Goal: Task Accomplishment & Management: Complete application form

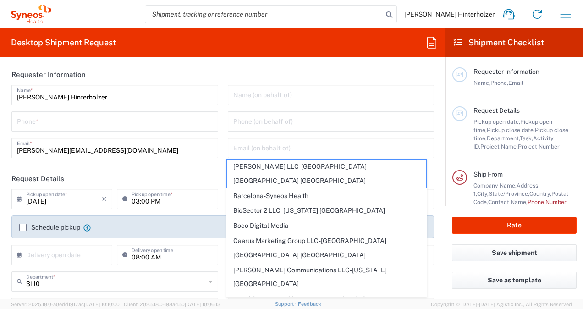
scroll to position [306, 0]
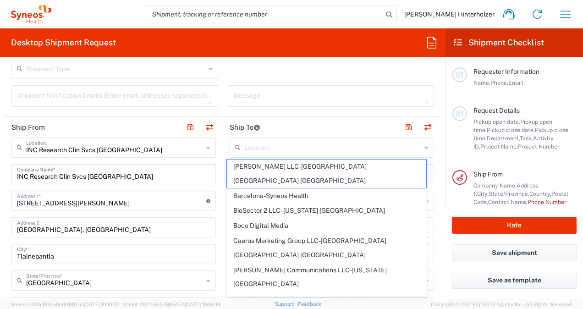
click at [424, 145] on icon at bounding box center [426, 147] width 4 height 15
click at [450, 156] on main "Requester Information Name, Phone, Email Request Details Pickup open date, Pick…" at bounding box center [513, 131] width 137 height 149
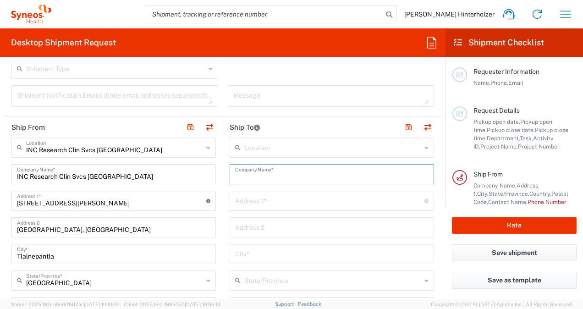
click at [290, 172] on input "text" at bounding box center [331, 173] width 193 height 16
type input "NA"
click at [254, 197] on input "text" at bounding box center [329, 200] width 189 height 16
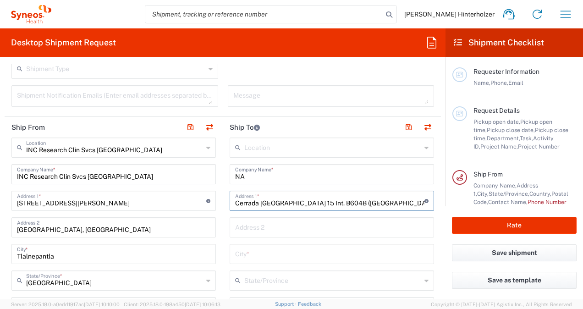
type input "Cerrada [GEOGRAPHIC_DATA] 15 Int. B604B ([GEOGRAPHIC_DATA])"
click at [240, 223] on input "text" at bounding box center [331, 227] width 193 height 16
type input "Col. [GEOGRAPHIC_DATA]"
click at [243, 253] on input "text" at bounding box center [331, 253] width 193 height 16
click at [265, 275] on agx-dropdown-input "State/Province No Results Found" at bounding box center [332, 280] width 204 height 20
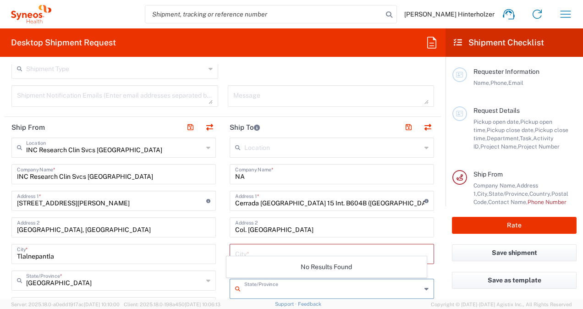
click at [263, 252] on input "text" at bounding box center [331, 253] width 193 height 16
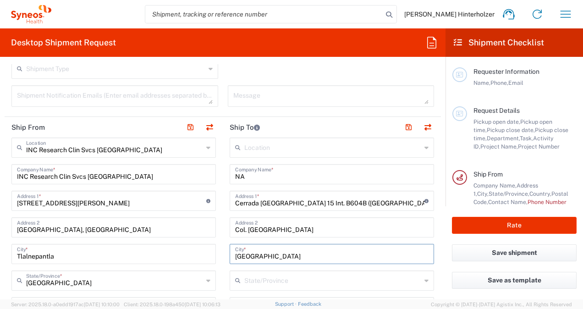
type input "[GEOGRAPHIC_DATA]"
click at [435, 255] on form "Requester Information [PERSON_NAME] Name * Phone * [PERSON_NAME][EMAIL_ADDRESS]…" at bounding box center [222, 181] width 445 height 235
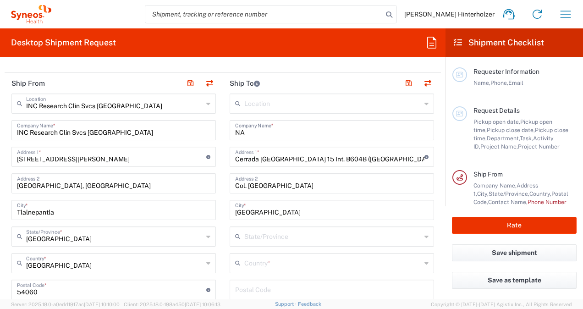
scroll to position [361, 0]
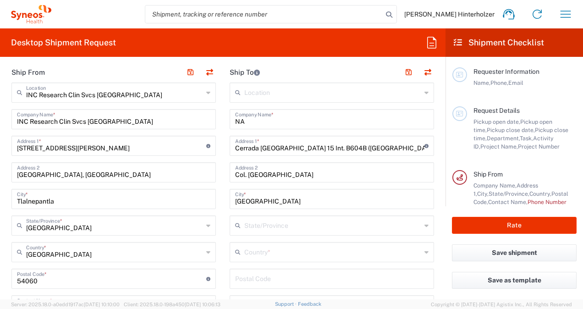
click at [424, 254] on icon at bounding box center [426, 252] width 4 height 15
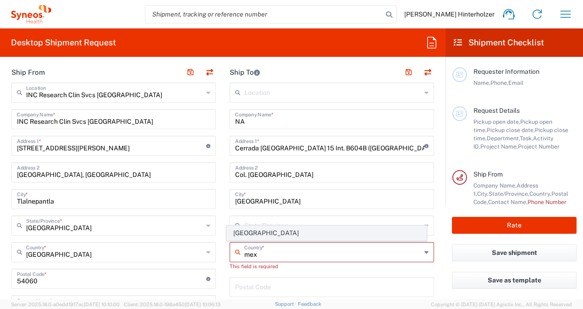
click at [297, 236] on span "[GEOGRAPHIC_DATA]" at bounding box center [326, 233] width 199 height 14
type input "[GEOGRAPHIC_DATA]"
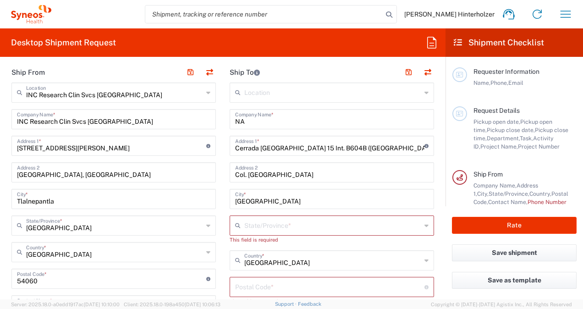
click at [424, 225] on icon at bounding box center [426, 225] width 4 height 15
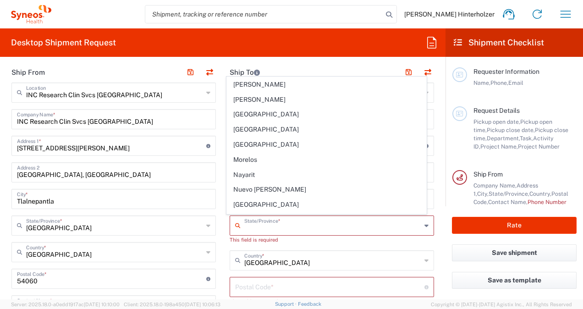
scroll to position [172, 0]
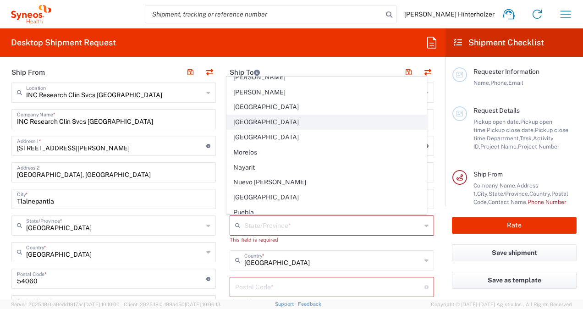
click at [278, 118] on span "[GEOGRAPHIC_DATA]" at bounding box center [326, 122] width 199 height 14
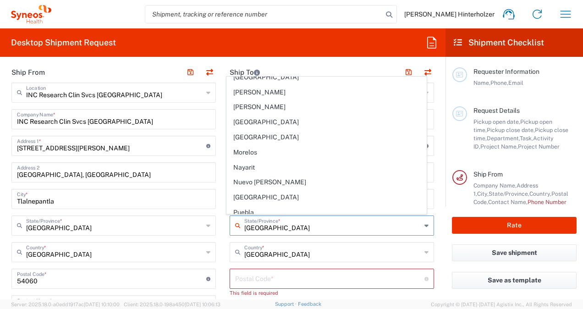
click at [410, 227] on input "[GEOGRAPHIC_DATA]" at bounding box center [332, 225] width 177 height 16
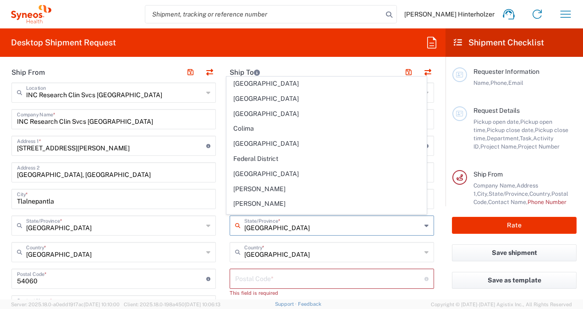
scroll to position [73, 0]
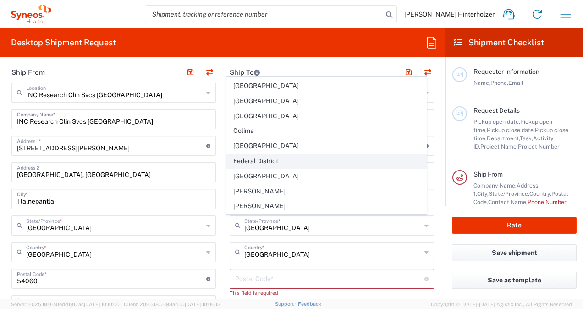
click at [263, 155] on span "Federal District" at bounding box center [326, 161] width 199 height 14
type input "Federal District"
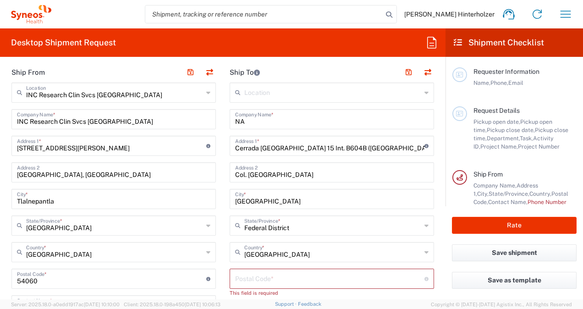
click at [401, 275] on input "undefined" at bounding box center [329, 278] width 189 height 16
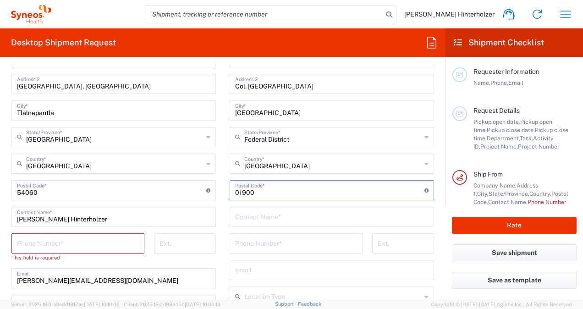
scroll to position [457, 0]
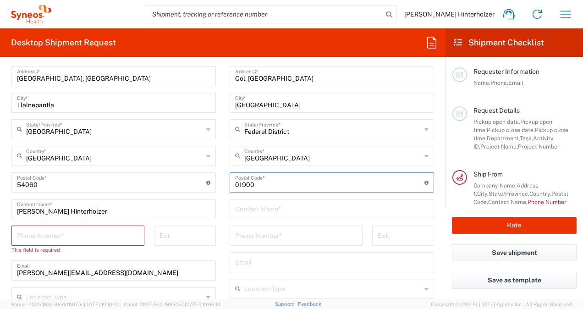
type input "01900"
drag, startPoint x: 108, startPoint y: 212, endPoint x: -2, endPoint y: 203, distance: 109.8
click at [0, 203] on html "[PERSON_NAME] Hinterholzer Home Shipment estimator Shipment tracking Desktop sh…" at bounding box center [291, 154] width 583 height 309
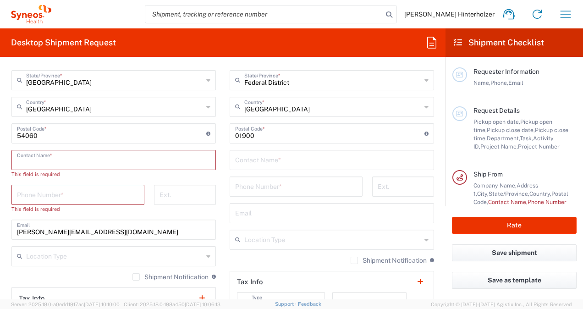
scroll to position [504, 0]
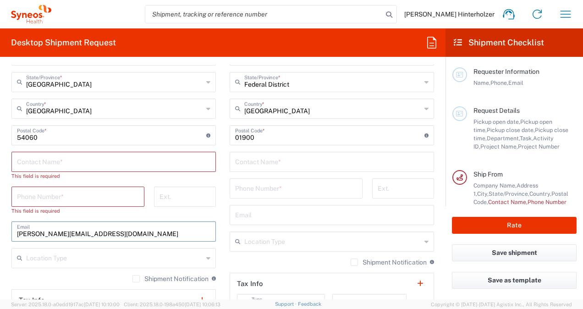
drag, startPoint x: 152, startPoint y: 230, endPoint x: -2, endPoint y: 228, distance: 153.9
click at [0, 228] on html "[PERSON_NAME] Hinterholzer Home Shipment estimator Shipment tracking Desktop sh…" at bounding box center [291, 154] width 583 height 309
click at [200, 254] on div "Location Type" at bounding box center [113, 258] width 204 height 20
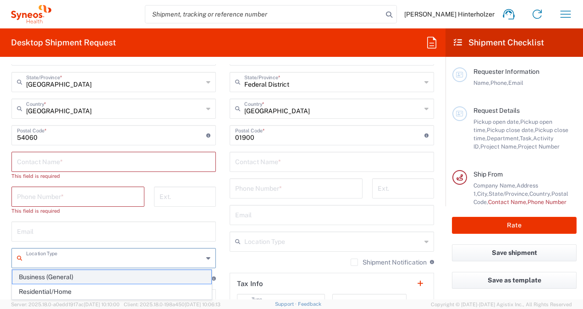
click at [180, 275] on span "Business (General)" at bounding box center [111, 277] width 199 height 14
type input "Business (General)"
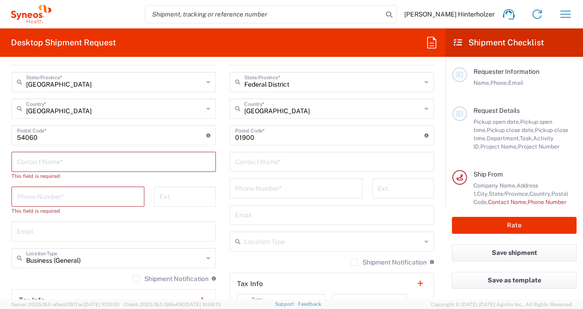
click at [0, 224] on html "[PERSON_NAME] Hinterholzer Home Shipment estimator Shipment tracking Desktop sh…" at bounding box center [291, 154] width 583 height 309
click at [266, 244] on input "text" at bounding box center [332, 241] width 177 height 16
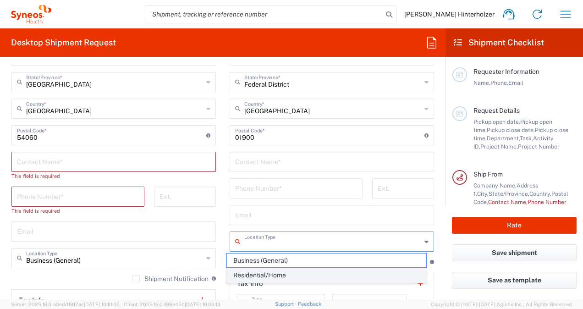
click at [274, 273] on span "Residential/Home" at bounding box center [326, 275] width 199 height 14
type input "Residential/Home"
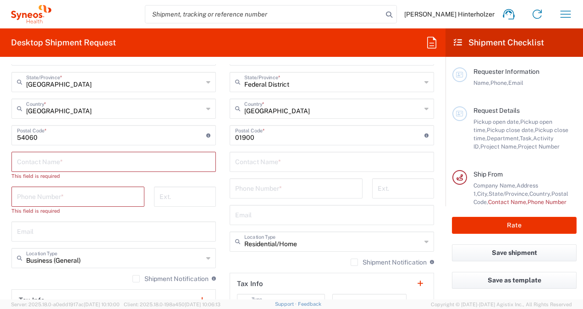
click at [257, 165] on input "text" at bounding box center [331, 161] width 193 height 16
type input "[PERSON_NAME] Hinterholzer"
click at [268, 185] on input "tel" at bounding box center [296, 188] width 122 height 16
type input "56 1995 8450"
click at [279, 211] on input "text" at bounding box center [331, 214] width 193 height 16
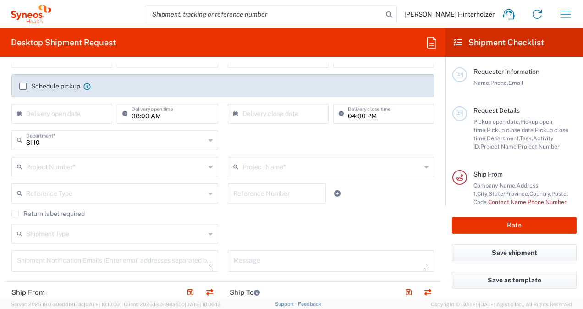
scroll to position [139, 0]
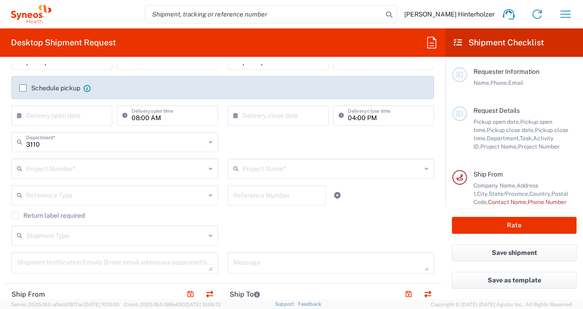
type input "[PERSON_NAME][EMAIL_ADDRESS][DOMAIN_NAME]"
click at [208, 167] on icon at bounding box center [210, 168] width 4 height 15
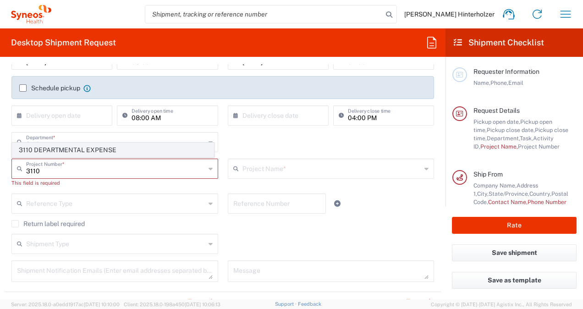
click at [104, 144] on span "3110 DEPARTMENTAL EXPENSE" at bounding box center [112, 150] width 201 height 14
type input "3110 DEPARTMENTAL EXPENSE"
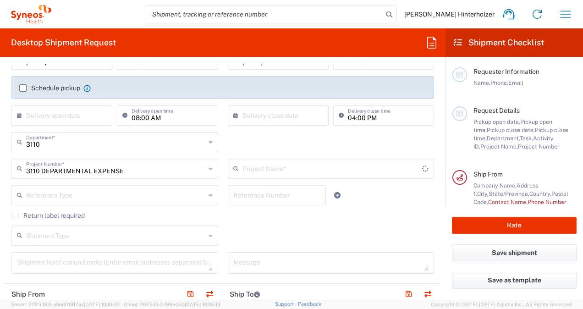
type input "3110 DEPARTMENTAL EXPENSE"
click at [281, 165] on input "text" at bounding box center [331, 168] width 179 height 16
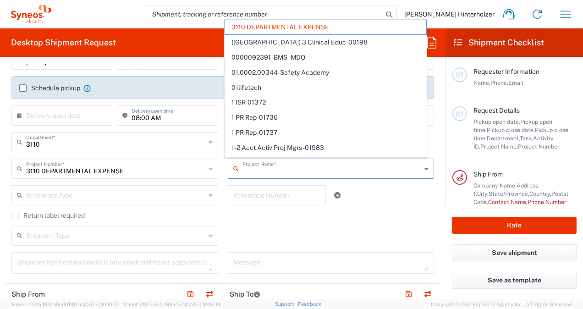
click at [363, 186] on div "Reference Type Account Type Activity ID Airline Appointment Number ASN Batch Re…" at bounding box center [223, 198] width 432 height 27
type input "3110 DEPARTMENTAL EXPENSE"
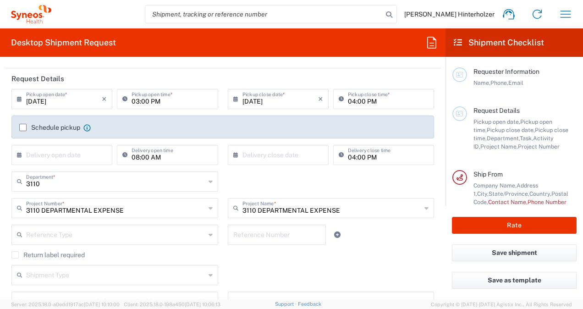
scroll to position [65, 0]
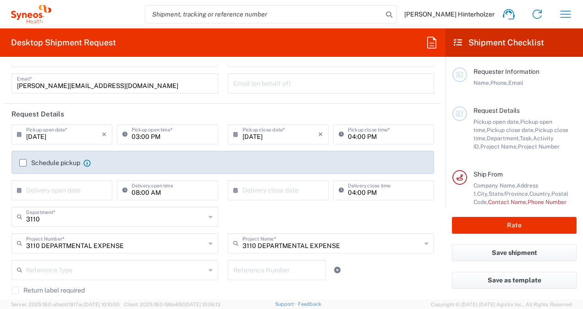
click at [25, 160] on label "Schedule pickup" at bounding box center [49, 162] width 61 height 7
click at [23, 163] on input "Schedule pickup" at bounding box center [23, 163] width 0 height 0
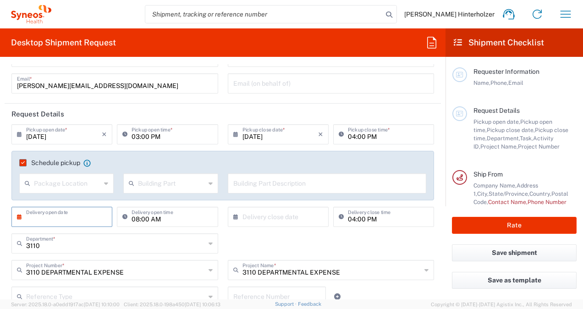
click at [79, 217] on input "text" at bounding box center [64, 216] width 76 height 16
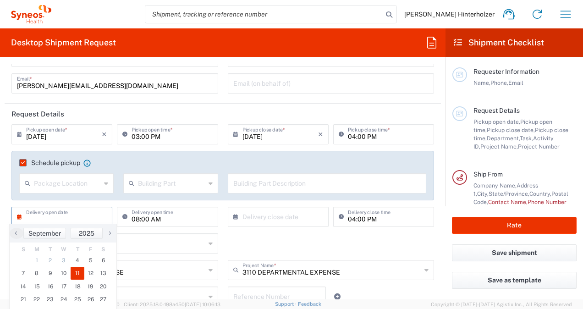
click at [80, 272] on span "11" at bounding box center [78, 273] width 14 height 13
type input "[DATE]"
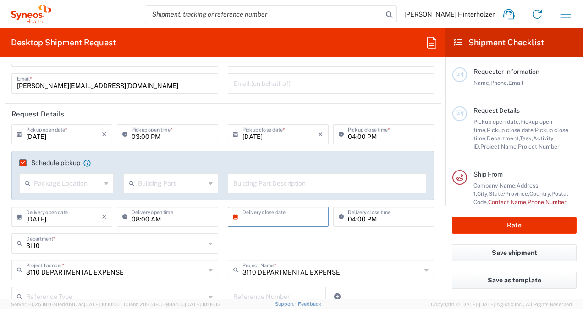
click at [251, 209] on input "text" at bounding box center [280, 216] width 76 height 16
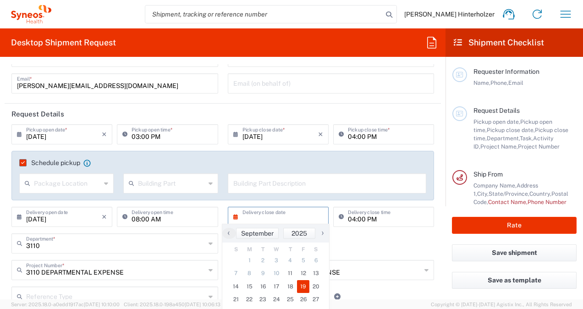
click at [306, 287] on span "19" at bounding box center [303, 286] width 13 height 13
type input "[DATE]"
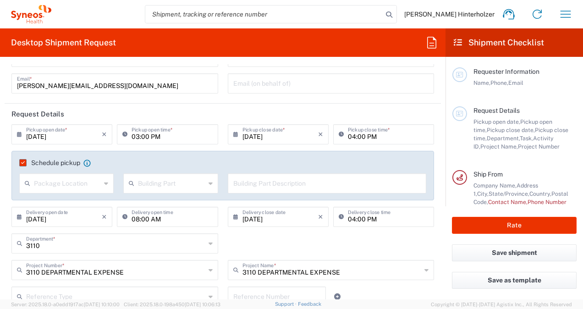
click at [186, 215] on input "08:00 AM" at bounding box center [171, 216] width 81 height 16
click at [126, 216] on icon at bounding box center [126, 216] width 9 height 15
click at [122, 217] on icon at bounding box center [126, 216] width 9 height 15
click at [136, 219] on input "08:00 AM" at bounding box center [171, 216] width 81 height 16
type input "09:00 AM"
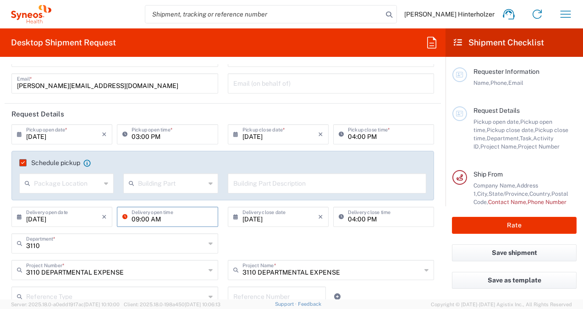
click at [382, 216] on input "04:00 PM" at bounding box center [388, 216] width 81 height 16
type input "06:00 PM"
click at [376, 244] on div "3110 Department * 3110 3000 3100 3109 3111 3112 3125 3130 3135 3136 3150 3155 3…" at bounding box center [223, 246] width 432 height 27
click at [104, 131] on icon "×" at bounding box center [104, 134] width 5 height 15
click at [88, 137] on input "text" at bounding box center [64, 134] width 76 height 16
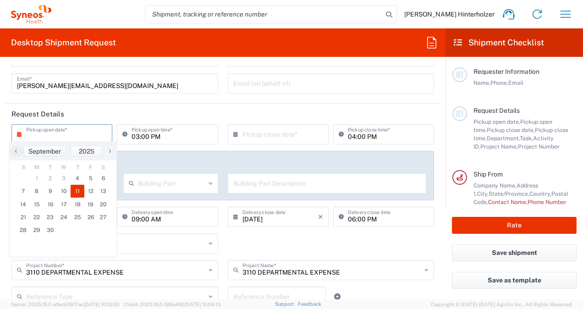
click at [79, 190] on span "11" at bounding box center [78, 191] width 14 height 13
type input "[DATE]"
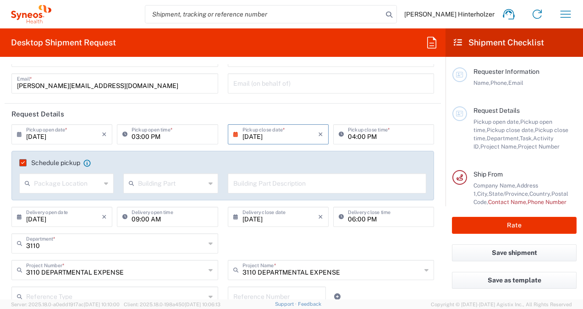
click at [196, 132] on input "03:00 PM" at bounding box center [171, 134] width 81 height 16
type input "01:00 PM"
click at [350, 136] on input "04:00 PM" at bounding box center [388, 134] width 81 height 16
click at [107, 180] on div "Package Location" at bounding box center [66, 183] width 94 height 20
click at [105, 187] on icon at bounding box center [106, 183] width 4 height 15
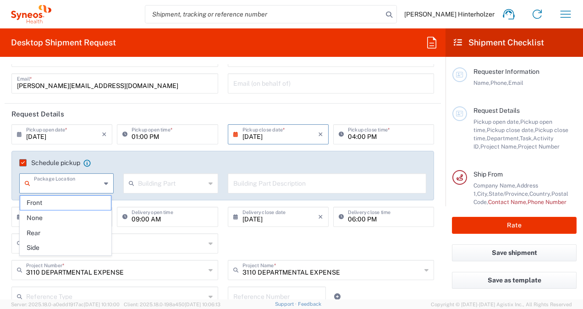
click at [212, 185] on div "Building Part" at bounding box center [170, 183] width 94 height 20
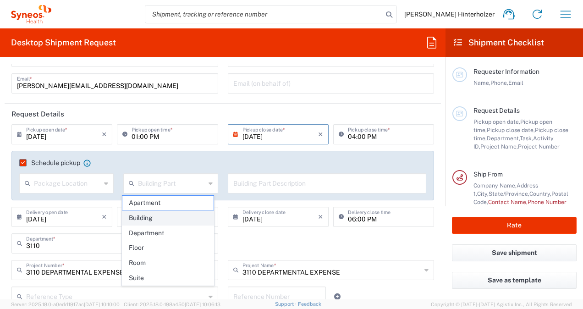
click at [184, 216] on span "Building" at bounding box center [167, 218] width 91 height 14
type input "Building"
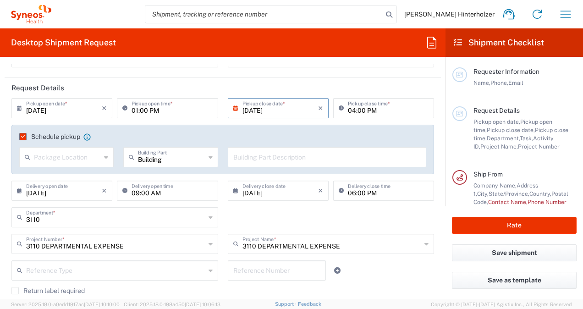
scroll to position [95, 0]
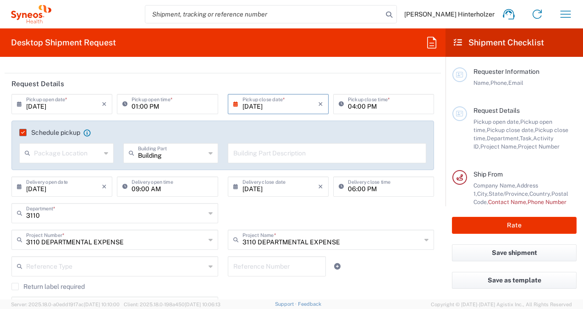
click at [285, 148] on input "text" at bounding box center [327, 152] width 188 height 16
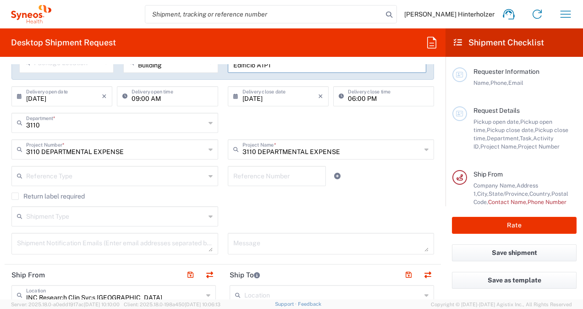
scroll to position [0, 0]
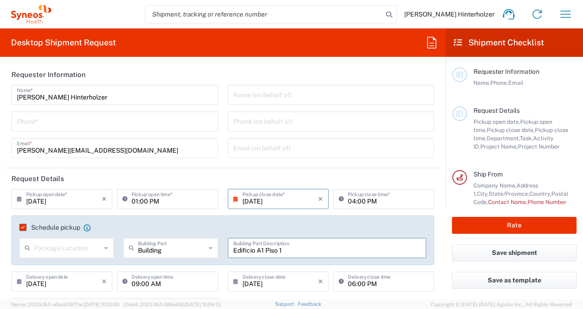
type input "Edificio A1 Piso 1"
click at [104, 243] on icon at bounding box center [106, 248] width 4 height 15
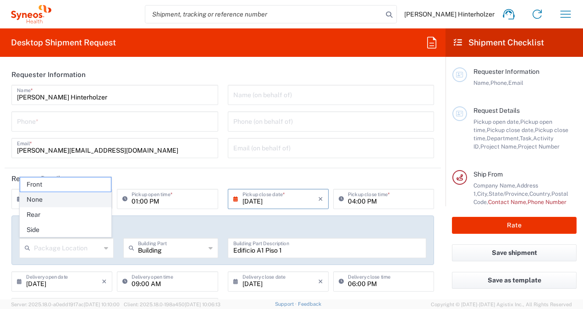
click at [64, 200] on span "None" at bounding box center [65, 199] width 91 height 14
type input "None"
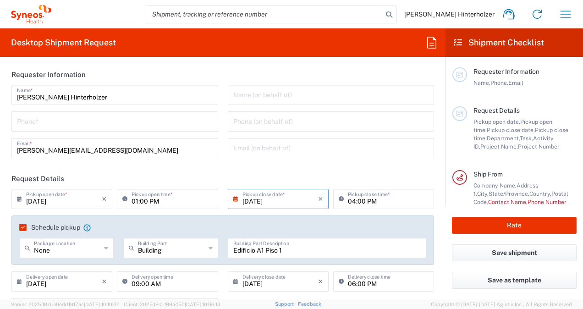
click at [127, 230] on agx-checkbox-control "Schedule pickup When scheduling a pickup please be sure to meet the following c…" at bounding box center [222, 227] width 407 height 8
click at [88, 124] on input "tel" at bounding box center [115, 121] width 196 height 16
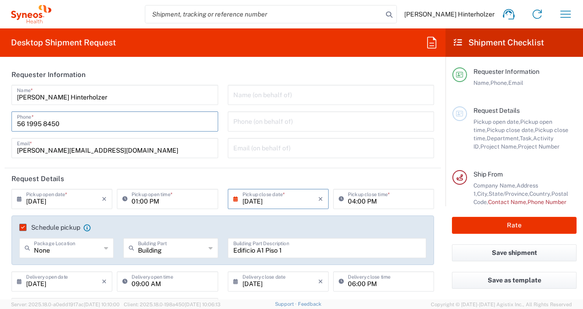
click at [17, 123] on input "56 1995 8450" at bounding box center [115, 121] width 196 height 16
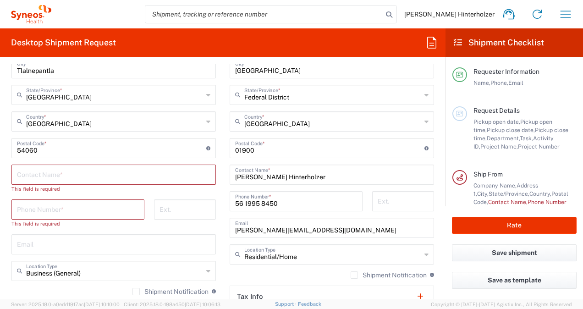
scroll to position [522, 0]
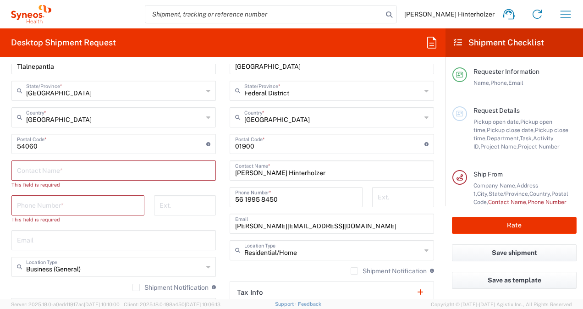
type input "[PHONE_NUMBER]"
click at [235, 198] on input "56 1995 8450" at bounding box center [296, 196] width 122 height 16
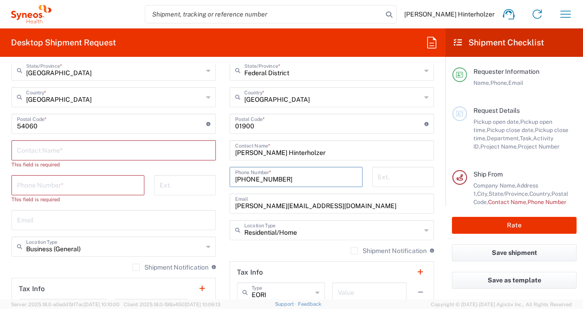
scroll to position [544, 0]
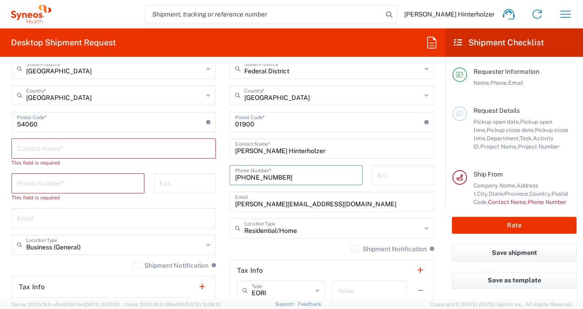
type input "[PHONE_NUMBER]"
click at [69, 218] on input "text" at bounding box center [113, 217] width 193 height 16
paste input "[PERSON_NAME][EMAIL_ADDRESS][DOMAIN_NAME]"
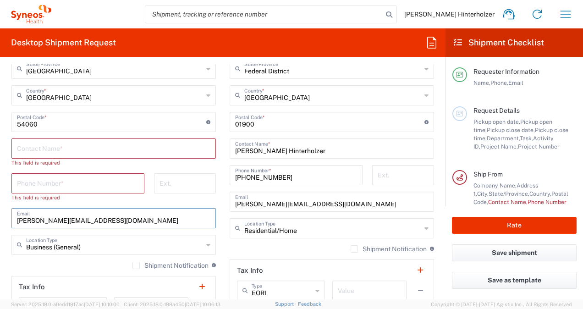
type input "[PERSON_NAME][EMAIL_ADDRESS][DOMAIN_NAME]"
click at [119, 151] on input "text" at bounding box center [113, 148] width 193 height 16
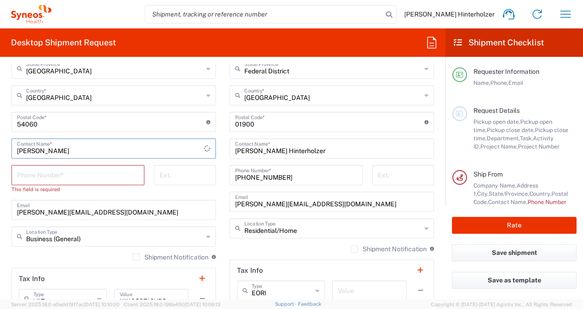
type input "[PERSON_NAME]"
click at [85, 172] on input "tel" at bounding box center [78, 174] width 122 height 16
paste input "5521690300"
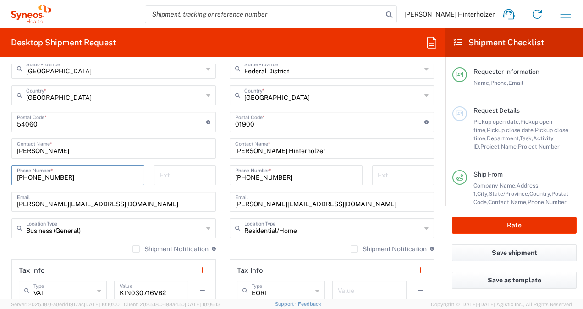
click at [39, 172] on input "[PHONE_NUMBER]" at bounding box center [78, 174] width 122 height 16
click at [52, 176] on input "[PHONE_NUMBER]" at bounding box center [78, 174] width 122 height 16
type input "[PHONE_NUMBER]"
click at [170, 175] on input "tel" at bounding box center [184, 174] width 51 height 16
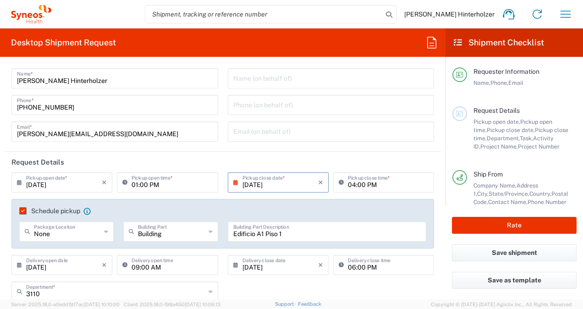
scroll to position [0, 0]
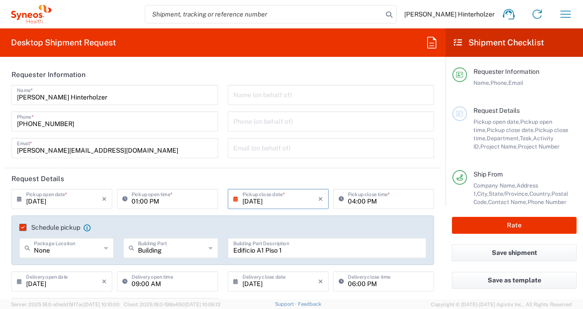
click at [342, 171] on header "Request Details" at bounding box center [223, 178] width 436 height 21
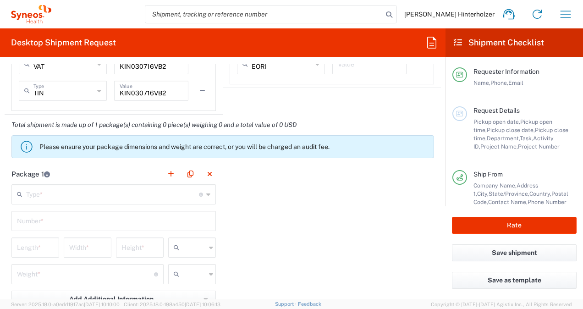
scroll to position [769, 0]
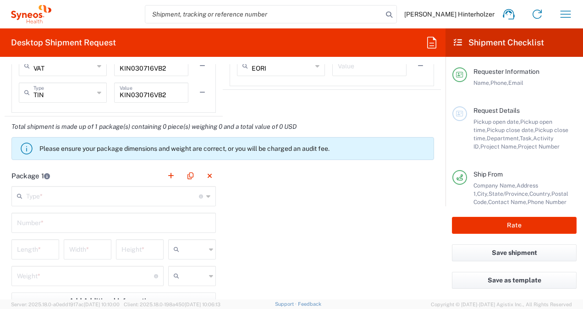
click at [206, 193] on icon at bounding box center [208, 196] width 4 height 15
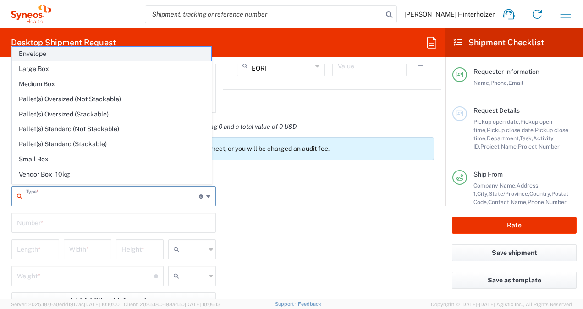
click at [77, 54] on span "Envelope" at bounding box center [111, 54] width 199 height 14
type input "Envelope"
type input "1"
type input "9.5"
type input "12.5"
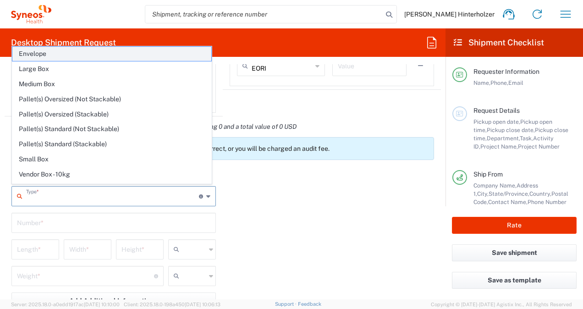
type input "0.25"
type input "in"
type input "0.45"
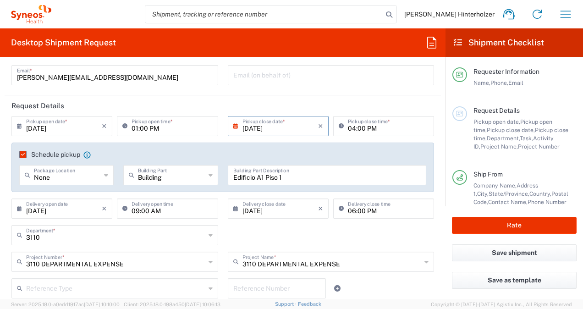
scroll to position [0, 0]
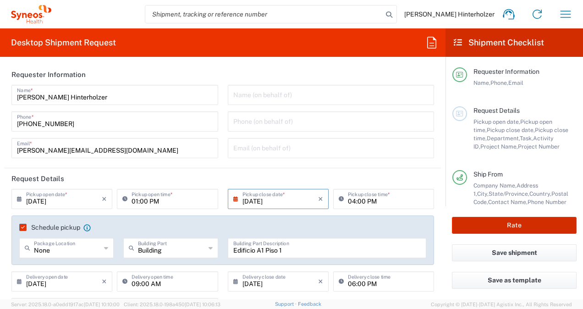
click at [523, 224] on button "Rate" at bounding box center [514, 225] width 125 height 17
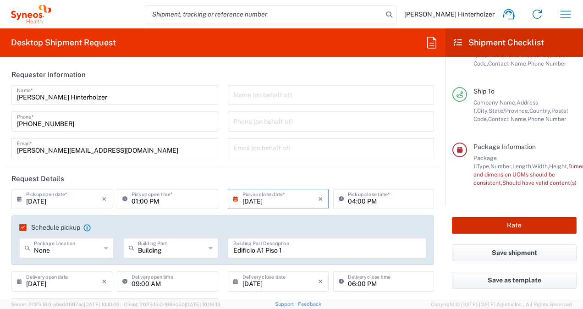
scroll to position [146, 0]
type input "3110 DEPARTMENTAL EXPENSE"
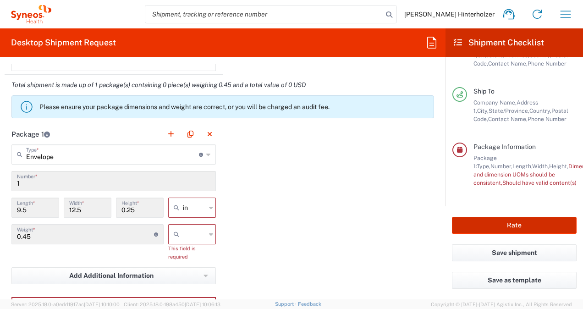
scroll to position [813, 0]
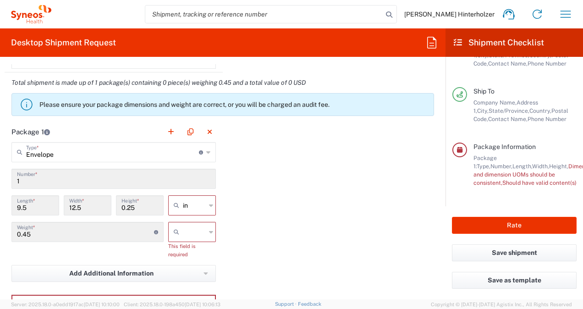
click at [209, 206] on icon at bounding box center [211, 205] width 4 height 15
click at [188, 224] on span "in" at bounding box center [188, 223] width 45 height 14
click at [204, 228] on div at bounding box center [192, 232] width 48 height 20
click at [191, 249] on span "kgs" at bounding box center [188, 250] width 45 height 14
type input "kgs"
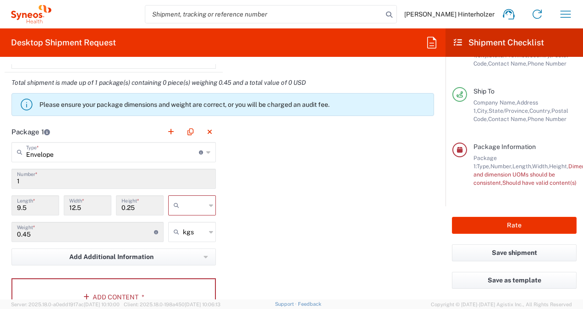
click at [205, 202] on div at bounding box center [192, 205] width 48 height 20
click at [176, 253] on span "in" at bounding box center [188, 253] width 45 height 14
type input "in"
click at [279, 225] on div "Package 1 Envelope Type * Material used to package goods Envelope Large Box Med…" at bounding box center [223, 221] width 436 height 201
click at [503, 223] on button "Rate" at bounding box center [514, 225] width 125 height 17
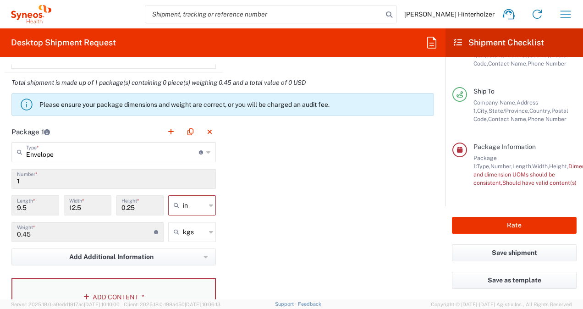
click at [114, 290] on button "Add Content *" at bounding box center [113, 297] width 204 height 38
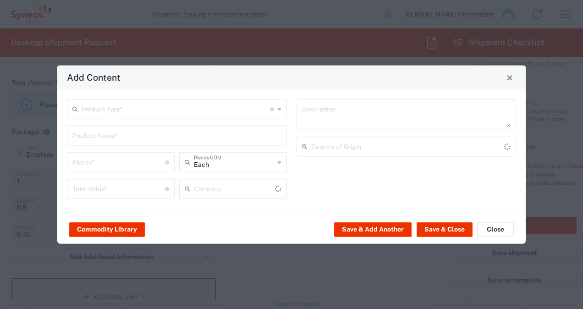
type input "US Dollar"
click at [285, 108] on div "Product Type * Document: Paper document generated internally by Syneos, a clien…" at bounding box center [177, 109] width 220 height 20
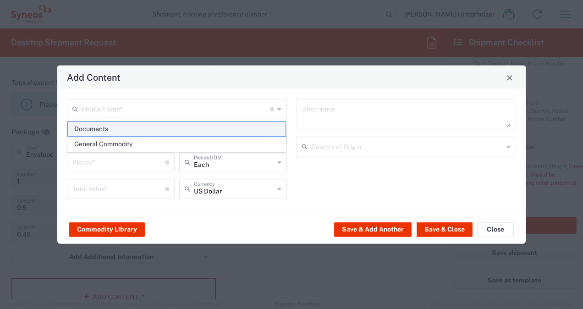
click at [159, 135] on span "Documents" at bounding box center [177, 129] width 218 height 14
type input "Documents"
type input "1"
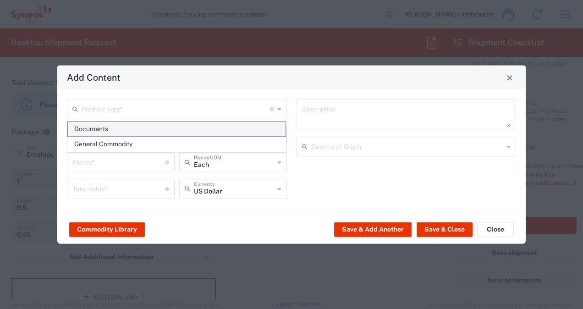
type textarea "Documents"
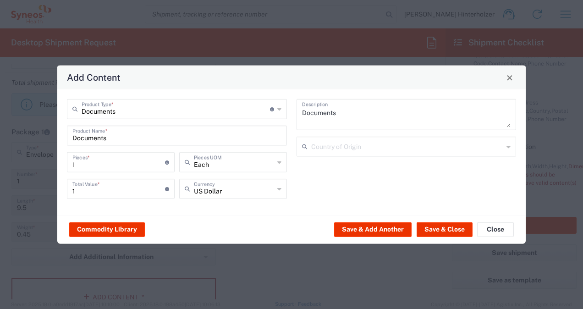
click at [362, 142] on input "text" at bounding box center [407, 146] width 192 height 16
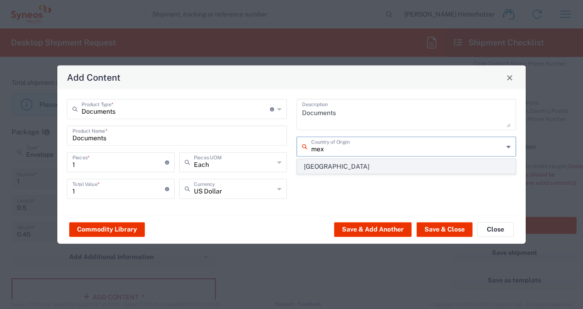
click at [355, 162] on span "[GEOGRAPHIC_DATA]" at bounding box center [406, 166] width 218 height 14
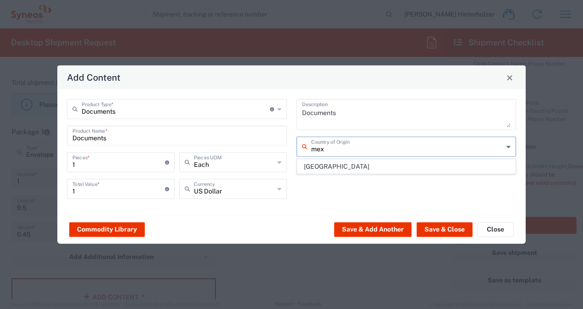
type input "[GEOGRAPHIC_DATA]"
click at [432, 225] on button "Save & Close" at bounding box center [444, 229] width 56 height 15
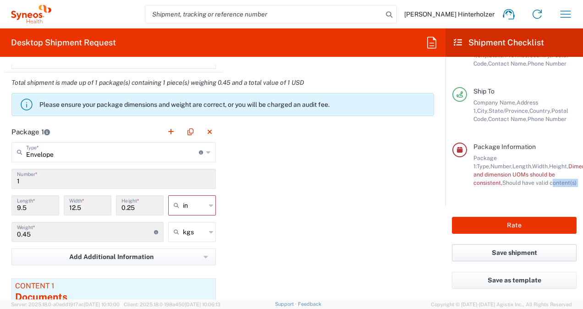
drag, startPoint x: 445, startPoint y: 206, endPoint x: 453, endPoint y: 251, distance: 45.9
click at [453, 251] on agx-form-checklist "Shipment Checklist Requester Information Name, Phone, Email Request Details Pic…" at bounding box center [513, 163] width 137 height 271
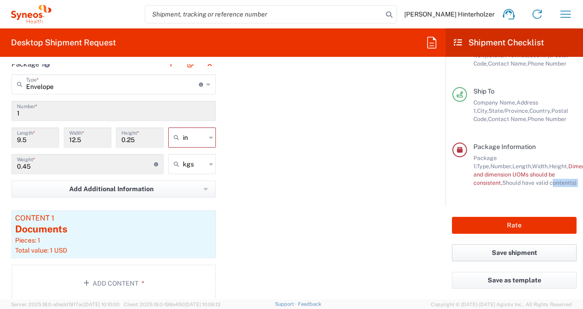
scroll to position [884, 0]
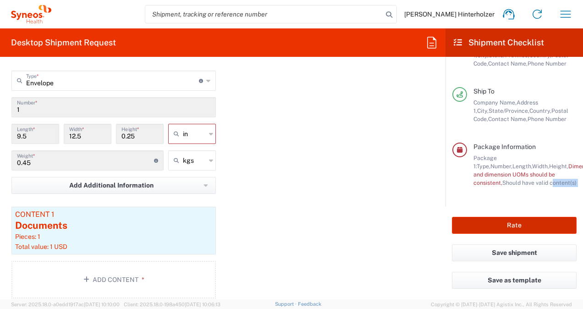
click at [508, 222] on button "Rate" at bounding box center [514, 225] width 125 height 17
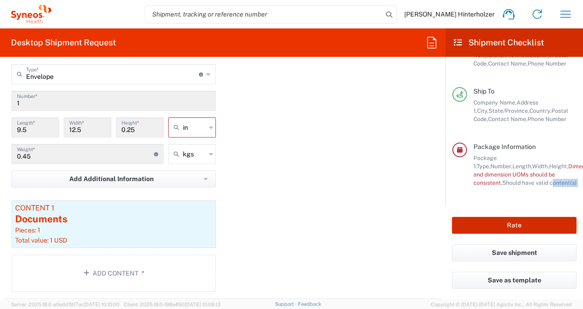
scroll to position [874, 0]
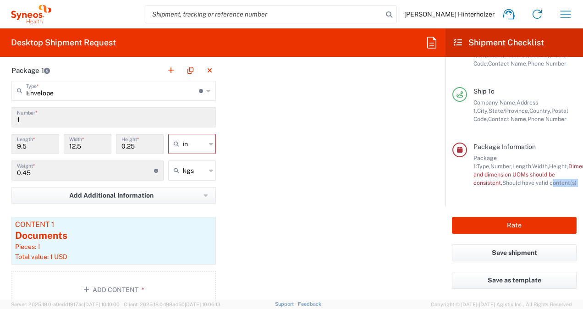
click at [497, 198] on div "Package Information Package 1: Type, Number, Length, Width, Height, Dimension, …" at bounding box center [514, 174] width 124 height 64
click at [204, 143] on div "in" at bounding box center [192, 144] width 48 height 20
type input "in"
click at [191, 174] on span "cm" at bounding box center [188, 177] width 45 height 14
type input "24.13"
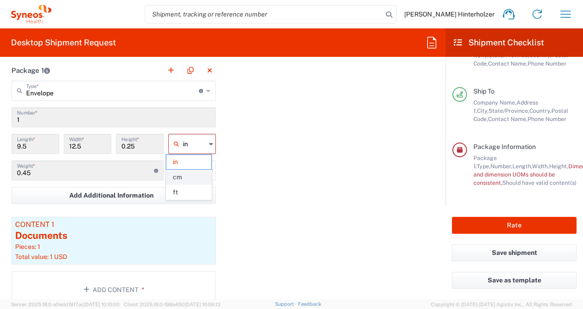
type input "31.75"
type input "0.64"
type input "cm"
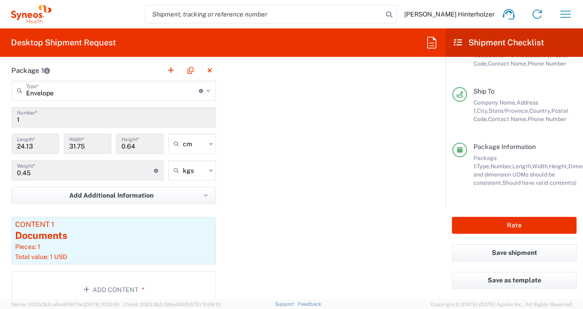
click at [308, 169] on div "Package 1 Envelope Type * Material used to package goods Envelope Large Box Med…" at bounding box center [223, 187] width 436 height 255
click at [523, 225] on button "Rate" at bounding box center [514, 225] width 125 height 17
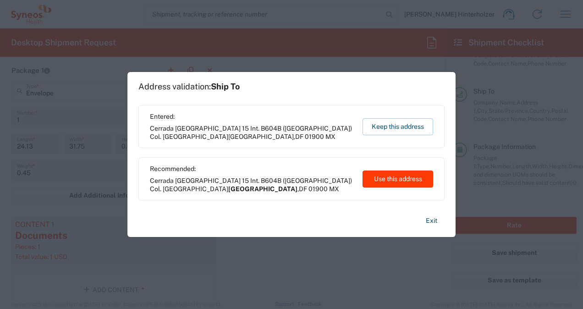
click at [400, 180] on button "Use this address" at bounding box center [397, 178] width 71 height 17
type input "[GEOGRAPHIC_DATA]"
type input "Federal District"
type input "[GEOGRAPHIC_DATA]"
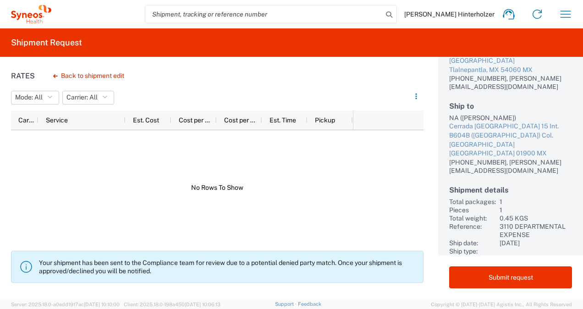
scroll to position [104, 0]
click at [101, 75] on button "Back to shipment edit" at bounding box center [89, 76] width 86 height 16
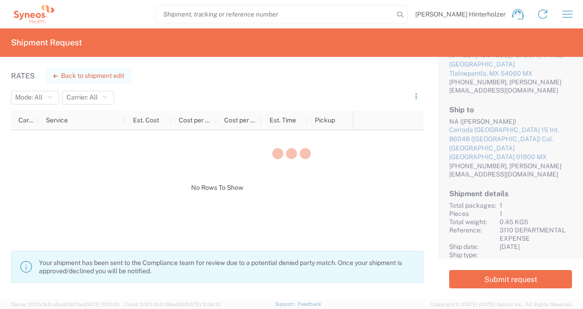
scroll to position [100, 0]
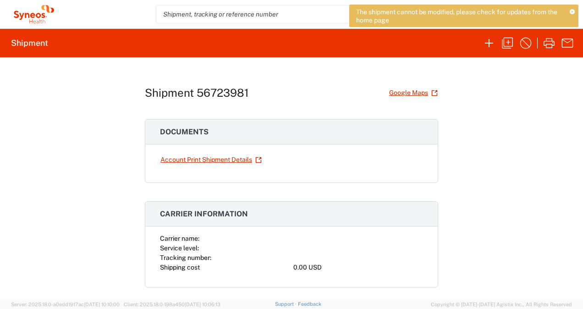
click at [572, 12] on icon at bounding box center [571, 12] width 5 height 5
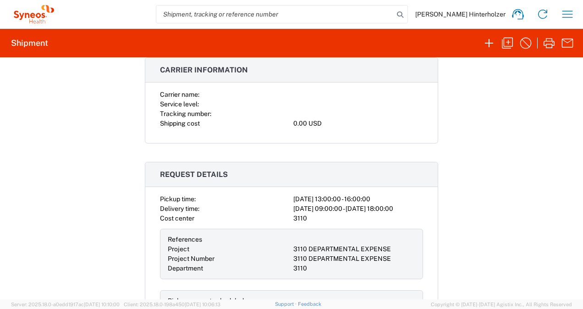
scroll to position [0, 0]
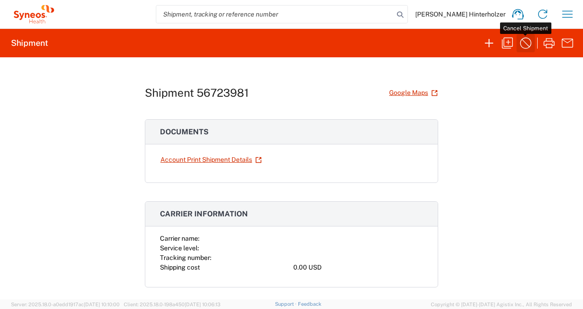
click at [526, 42] on icon "button" at bounding box center [525, 43] width 15 height 15
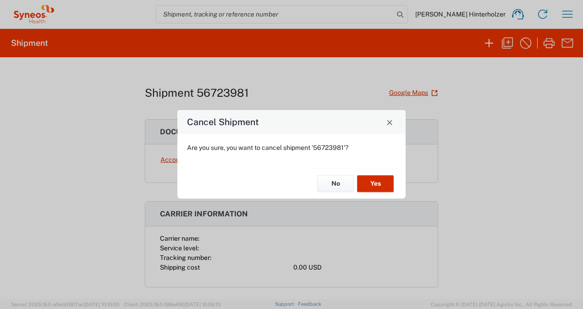
click at [366, 184] on button "Yes" at bounding box center [375, 183] width 37 height 17
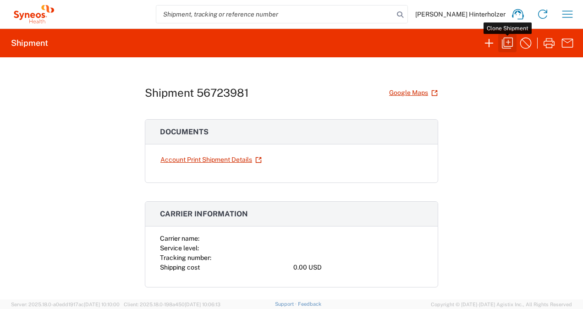
click at [507, 43] on icon "button" at bounding box center [507, 43] width 15 height 15
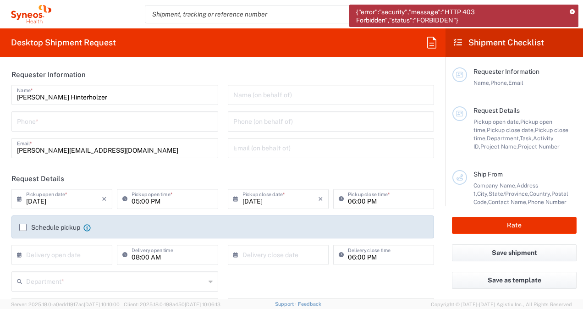
click at [569, 11] on div "{"error":"security","message":"HTTP 403 Forbidden","status":"FORBIDDEN"}" at bounding box center [463, 16] width 229 height 22
click at [574, 11] on icon at bounding box center [571, 12] width 5 height 5
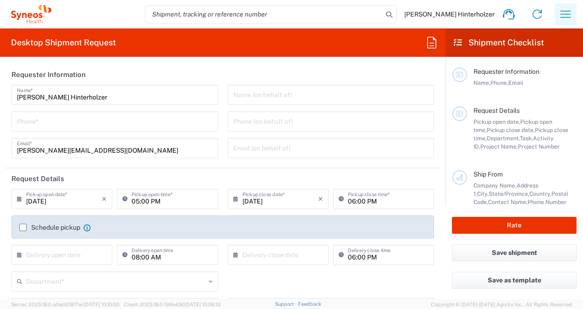
click at [560, 8] on icon "button" at bounding box center [565, 14] width 15 height 15
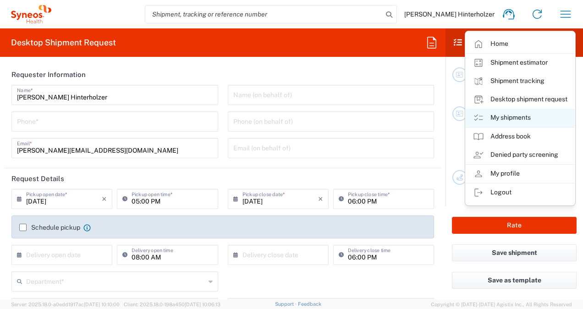
click at [525, 113] on link "My shipments" at bounding box center [519, 118] width 109 height 18
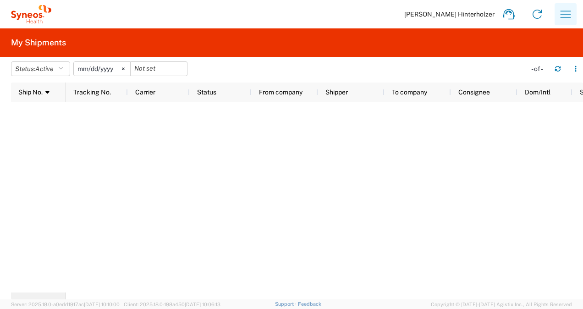
click at [562, 13] on icon "button" at bounding box center [565, 14] width 15 height 15
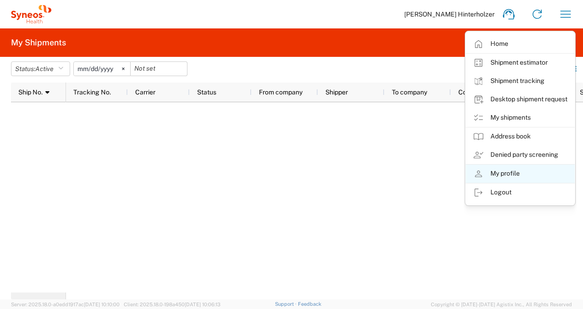
click at [536, 172] on link "My profile" at bounding box center [519, 173] width 109 height 18
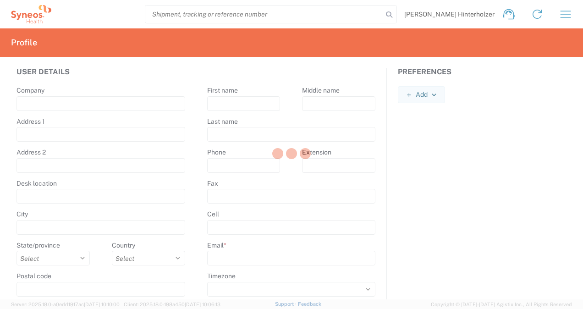
type input "[GEOGRAPHIC_DATA] 1005"
type input "col del [PERSON_NAME] alcaldia [PERSON_NAME]"
type input "[GEOGRAPHIC_DATA]"
select select
select select "MX"
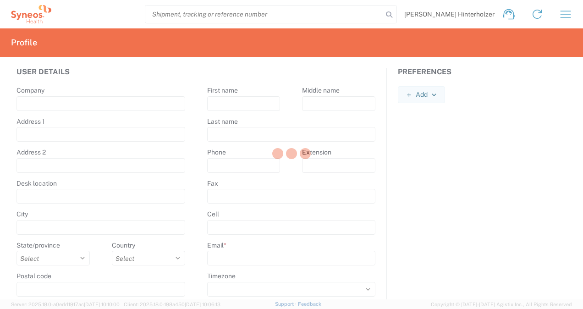
type input "03100"
select select
type input "[PERSON_NAME]"
type input "[PERSON_NAME][EMAIL_ADDRESS][DOMAIN_NAME]"
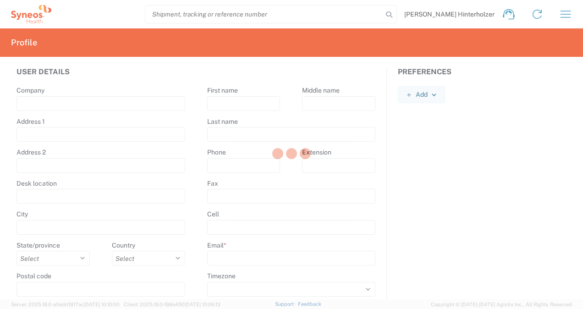
select select
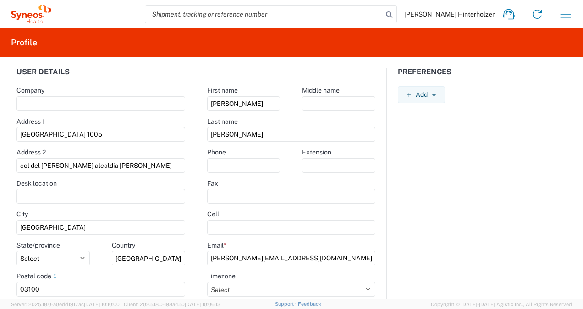
scroll to position [71, 0]
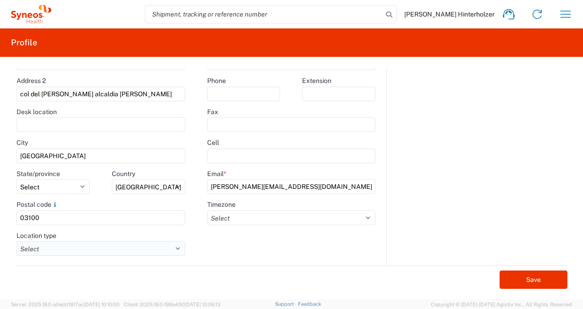
click at [163, 249] on select "Select Business No Loading Dock Business (General) Business with Loading Dock C…" at bounding box center [100, 248] width 169 height 15
click at [462, 178] on div "Preferences Add AIR Default Dimensions UOM Code AIR Default Weight UOM Code AIR…" at bounding box center [482, 130] width 191 height 269
click at [578, 205] on div "User details Company Address 1 [GEOGRAPHIC_DATA] 1005 Address [GEOGRAPHIC_DATA]…" at bounding box center [291, 178] width 583 height 242
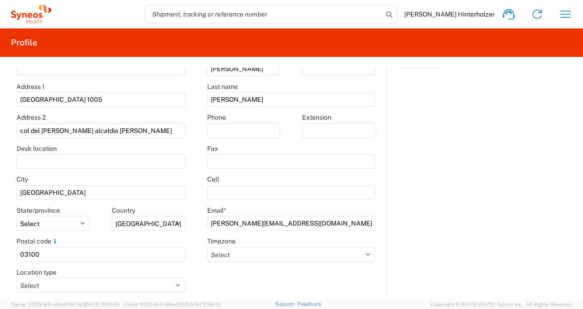
scroll to position [0, 0]
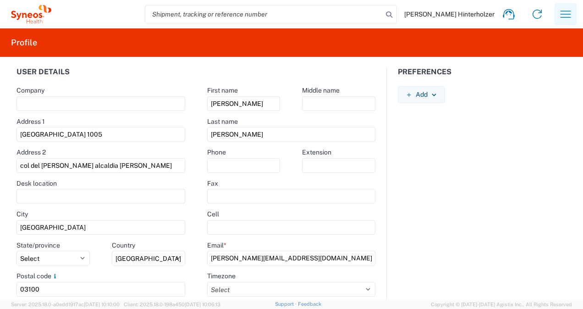
click at [558, 18] on icon "button" at bounding box center [565, 14] width 15 height 15
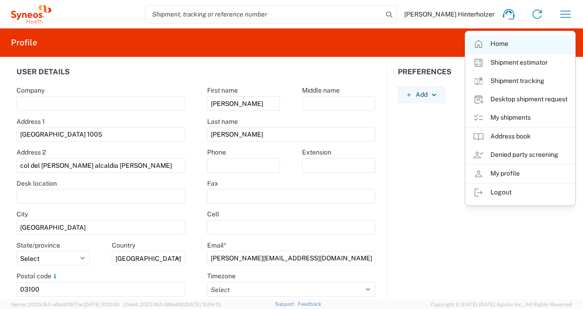
click at [510, 39] on link "Home" at bounding box center [519, 44] width 109 height 18
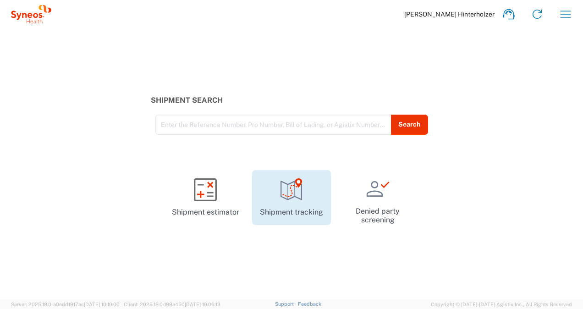
click at [285, 189] on icon at bounding box center [291, 189] width 23 height 23
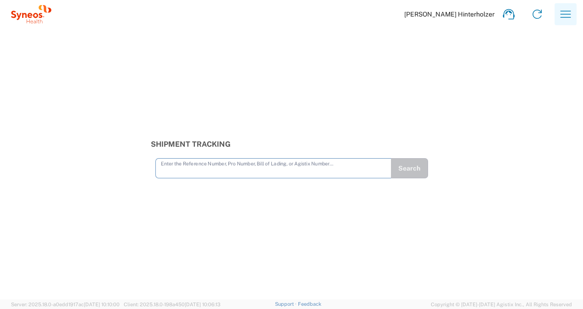
click at [566, 18] on icon "button" at bounding box center [565, 14] width 15 height 15
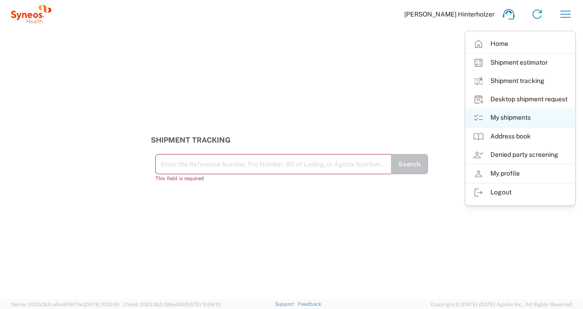
click at [541, 124] on link "My shipments" at bounding box center [519, 118] width 109 height 18
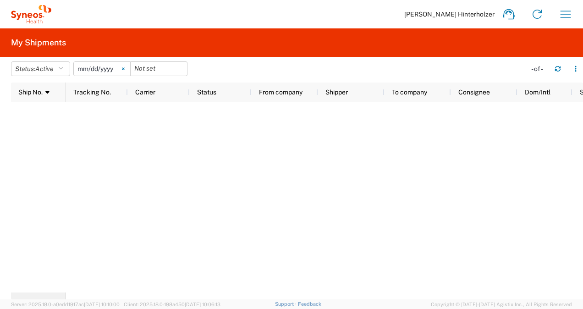
click at [124, 70] on icon at bounding box center [123, 69] width 2 height 2
click at [409, 173] on div at bounding box center [324, 197] width 517 height 190
click at [560, 16] on icon "button" at bounding box center [565, 14] width 15 height 15
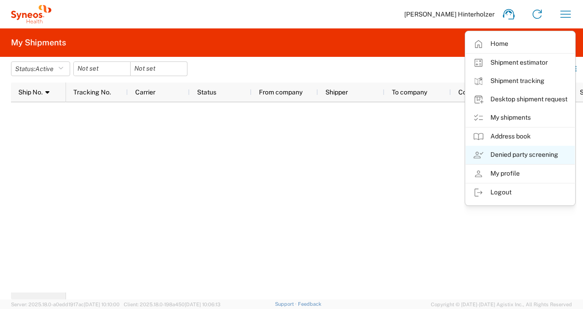
click at [547, 154] on link "Denied party screening" at bounding box center [519, 155] width 109 height 18
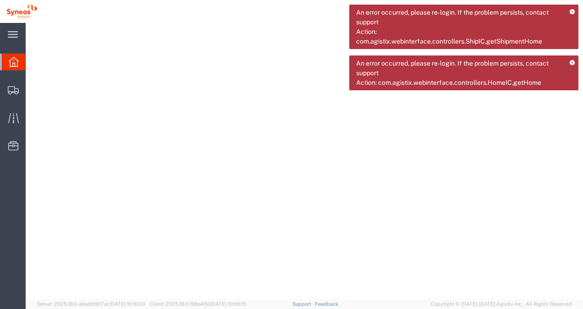
click at [572, 12] on icon at bounding box center [571, 12] width 5 height 5
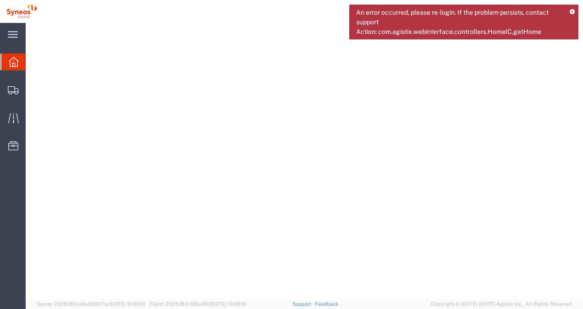
click at [572, 12] on icon at bounding box center [571, 12] width 5 height 5
